Goal: Task Accomplishment & Management: Manage account settings

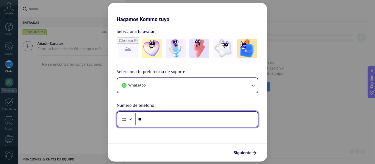
click at [210, 121] on input "**" at bounding box center [196, 119] width 122 height 13
type input "**********"
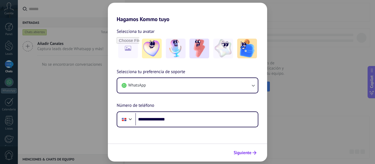
click at [239, 153] on span "Siguiente" at bounding box center [242, 153] width 18 height 4
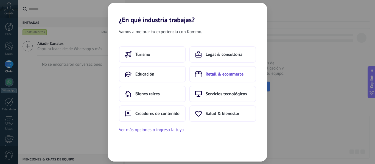
click at [215, 75] on span "Retail & ecommerce" at bounding box center [224, 74] width 38 height 5
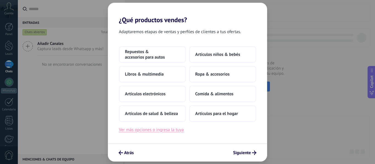
click at [180, 131] on button "Ver más opciones o ingresa la tuya" at bounding box center [151, 129] width 65 height 7
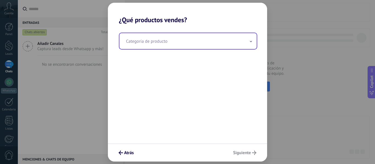
click at [184, 41] on input "text" at bounding box center [187, 41] width 137 height 16
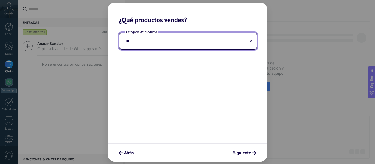
type input "*"
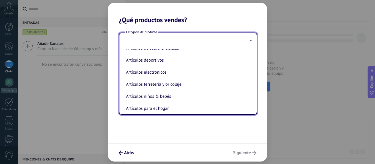
scroll to position [7, 0]
click at [187, 83] on li "Artículos ferreteria y bricolaje" at bounding box center [187, 85] width 126 height 12
type input "**********"
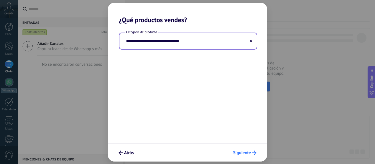
click at [248, 152] on span "Siguiente" at bounding box center [242, 153] width 18 height 4
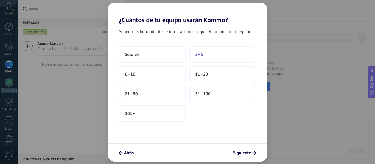
click at [201, 52] on span "2–5" at bounding box center [199, 54] width 8 height 5
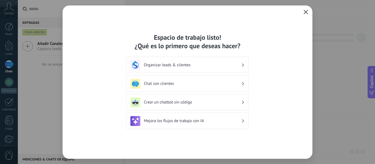
click at [305, 10] on icon "button" at bounding box center [305, 12] width 4 height 4
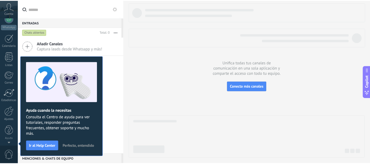
scroll to position [0, 0]
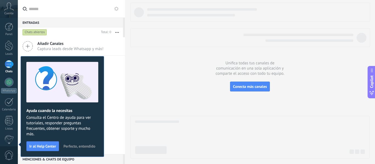
click at [6, 12] on span "Cuenta" at bounding box center [8, 14] width 9 height 4
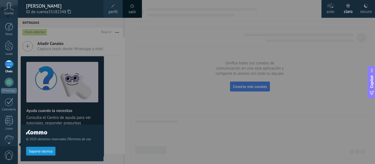
click at [193, 77] on div at bounding box center [205, 82] width 375 height 164
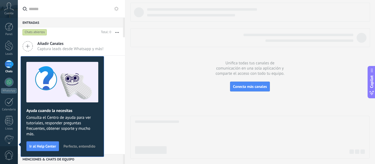
click at [92, 145] on span "Perfecto, entendido" at bounding box center [79, 147] width 32 height 4
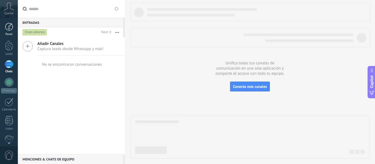
click at [13, 28] on link "Panel" at bounding box center [9, 29] width 18 height 13
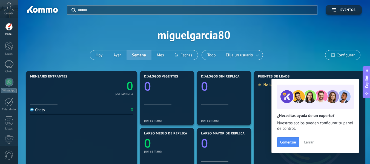
click at [310, 141] on span "Cerrar" at bounding box center [309, 142] width 10 height 4
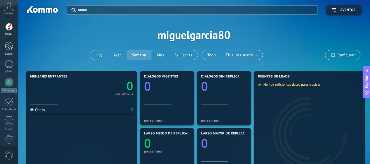
click at [4, 48] on link "Leads" at bounding box center [9, 48] width 18 height 15
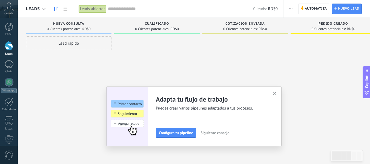
click at [277, 93] on use "button" at bounding box center [275, 94] width 4 height 4
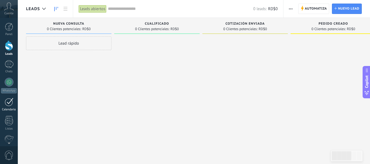
click at [10, 106] on link "Calendario" at bounding box center [9, 105] width 18 height 14
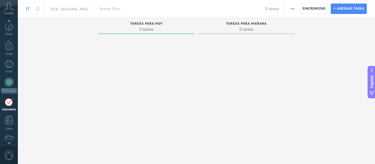
scroll to position [16, 0]
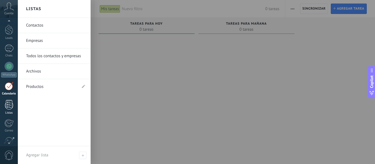
click at [5, 108] on div at bounding box center [9, 105] width 8 height 10
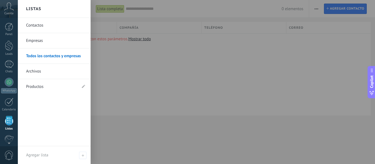
click at [42, 28] on link "Contactos" at bounding box center [55, 25] width 59 height 15
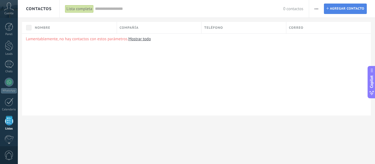
click at [337, 8] on span "Agregar contacto" at bounding box center [347, 9] width 34 height 10
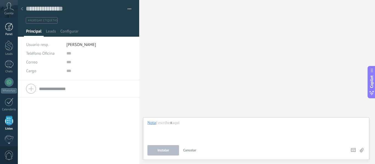
click at [5, 31] on div at bounding box center [9, 27] width 8 height 8
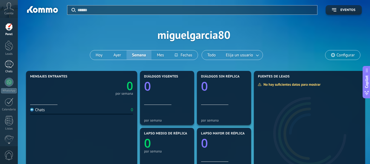
click at [12, 67] on div at bounding box center [9, 64] width 9 height 8
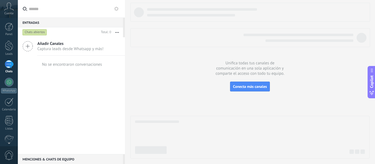
click at [27, 44] on icon at bounding box center [27, 46] width 10 height 10
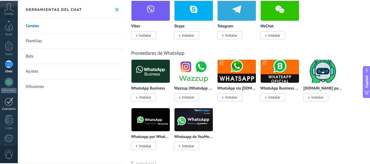
scroll to position [64, 0]
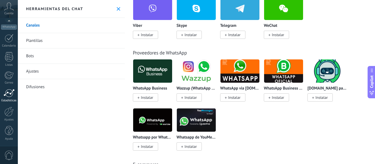
click at [13, 92] on div at bounding box center [9, 93] width 11 height 8
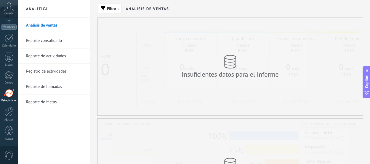
click at [60, 41] on link "Reporte consolidado" at bounding box center [55, 40] width 59 height 15
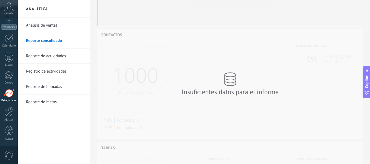
scroll to position [216, 0]
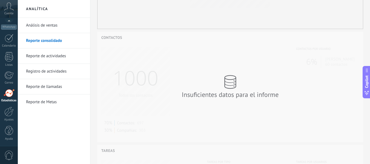
click at [63, 72] on link "Registro de actividades" at bounding box center [55, 71] width 59 height 15
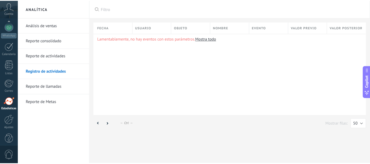
scroll to position [64, 0]
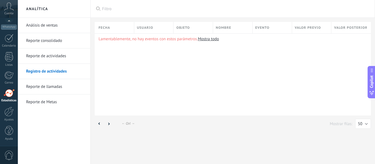
click at [3, 155] on div "0" at bounding box center [9, 155] width 18 height 18
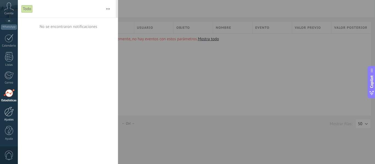
click at [8, 112] on div at bounding box center [8, 112] width 9 height 10
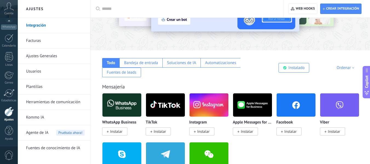
scroll to position [57, 0]
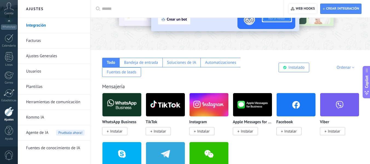
click at [44, 120] on link "Kommo IA" at bounding box center [55, 117] width 59 height 15
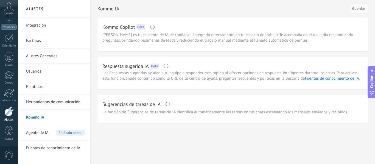
click at [37, 42] on link "Facturas" at bounding box center [55, 40] width 59 height 15
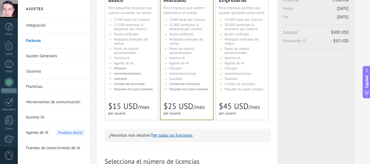
click at [53, 54] on link "Ajustes Generales" at bounding box center [55, 56] width 59 height 15
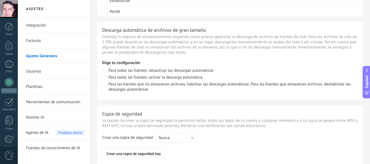
scroll to position [378, 0]
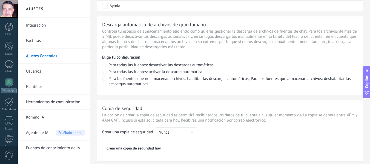
click at [42, 74] on link "Usuarios" at bounding box center [55, 71] width 59 height 15
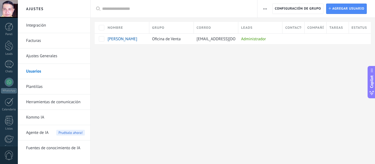
click at [71, 84] on link "Plantillas" at bounding box center [55, 86] width 59 height 15
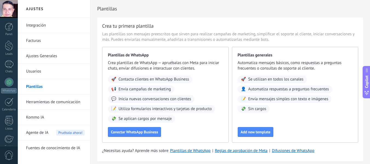
scroll to position [21, 0]
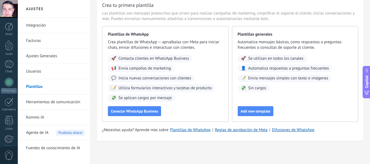
click at [72, 103] on link "Herramientas de comunicación" at bounding box center [55, 102] width 59 height 15
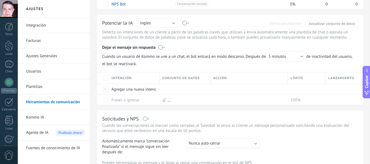
scroll to position [197, 0]
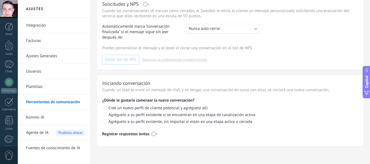
click at [50, 132] on div "Agente de IA Pruébalo ahora!" at bounding box center [55, 132] width 59 height 15
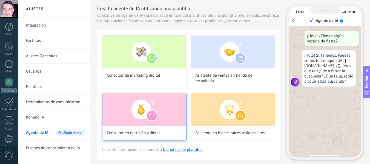
scroll to position [16, 0]
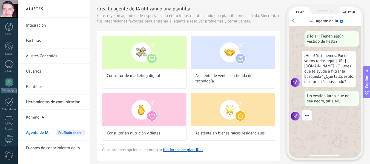
click at [61, 147] on link "Fuentes de conocimiento de IA" at bounding box center [55, 148] width 59 height 15
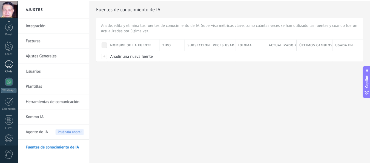
scroll to position [64, 0]
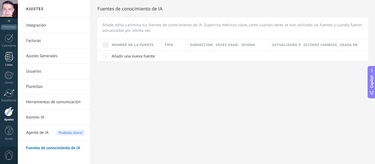
click at [15, 63] on link "Listas" at bounding box center [9, 59] width 18 height 15
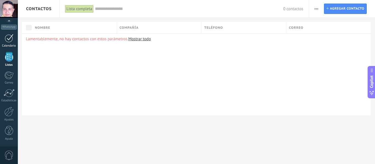
click at [9, 45] on div "Calendario" at bounding box center [9, 46] width 16 height 4
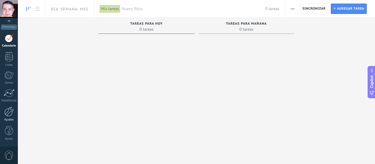
click at [8, 111] on div at bounding box center [8, 112] width 9 height 10
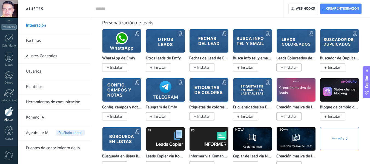
scroll to position [1790, 0]
